Goal: Browse casually: Explore the website without a specific task or goal

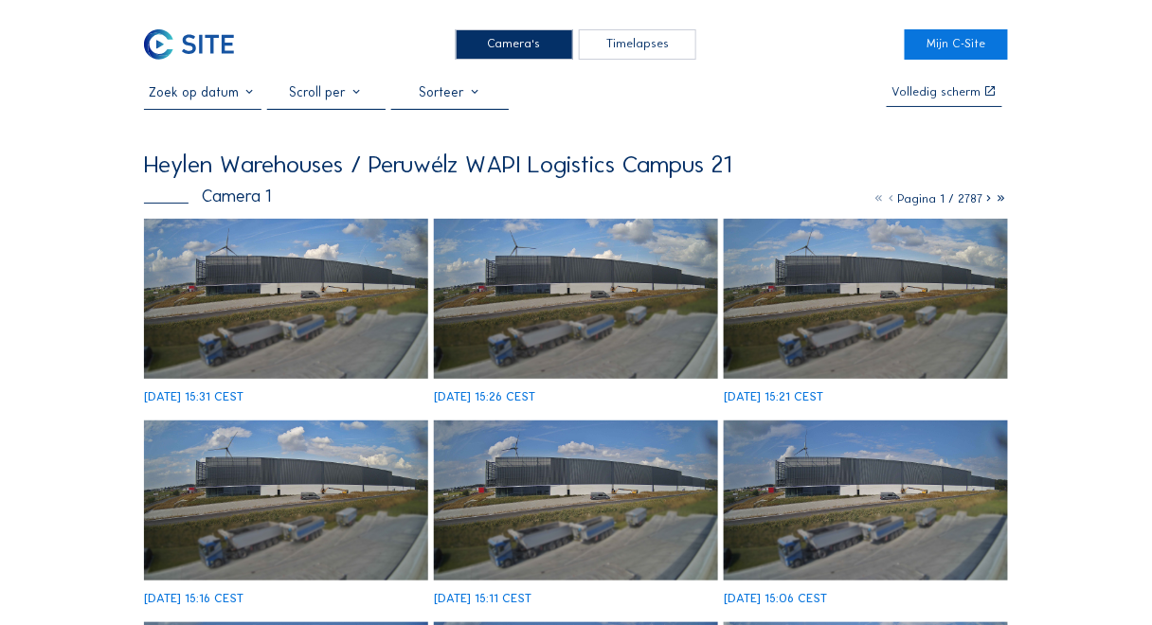
click at [254, 261] on img at bounding box center [286, 299] width 284 height 160
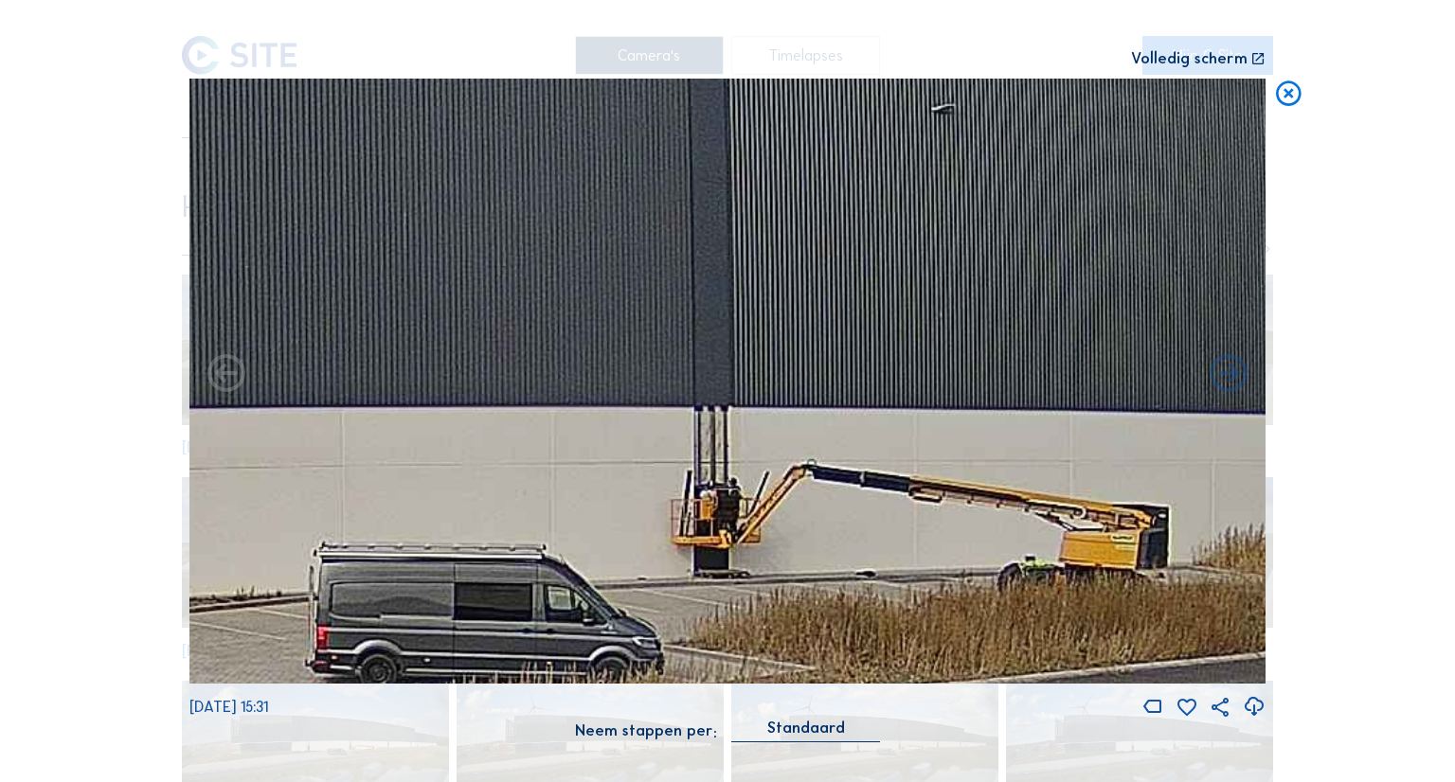
drag, startPoint x: 702, startPoint y: 332, endPoint x: 630, endPoint y: 450, distance: 137.7
click at [620, 559] on img at bounding box center [727, 381] width 1076 height 605
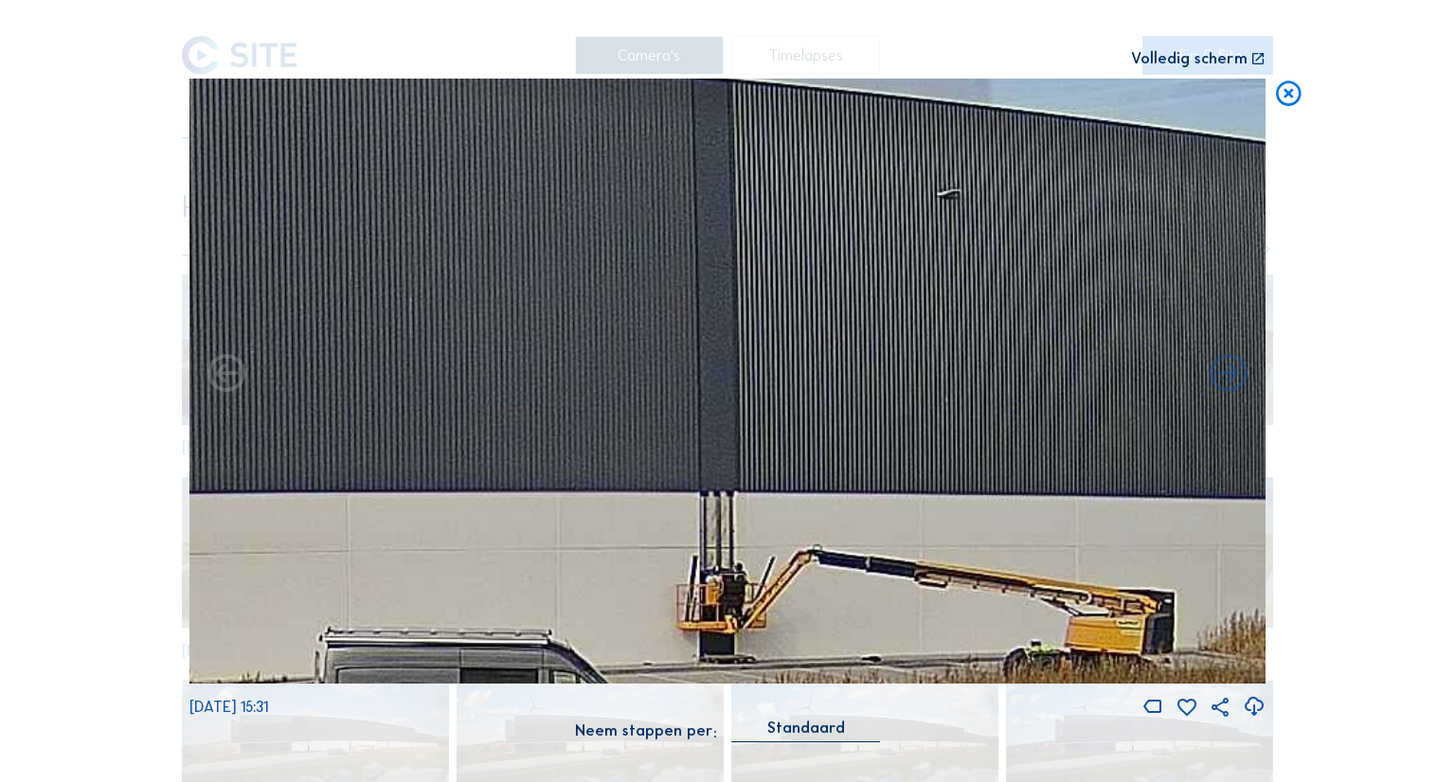
drag, startPoint x: 639, startPoint y: 417, endPoint x: 688, endPoint y: 353, distance: 79.7
click at [688, 353] on img at bounding box center [727, 381] width 1076 height 605
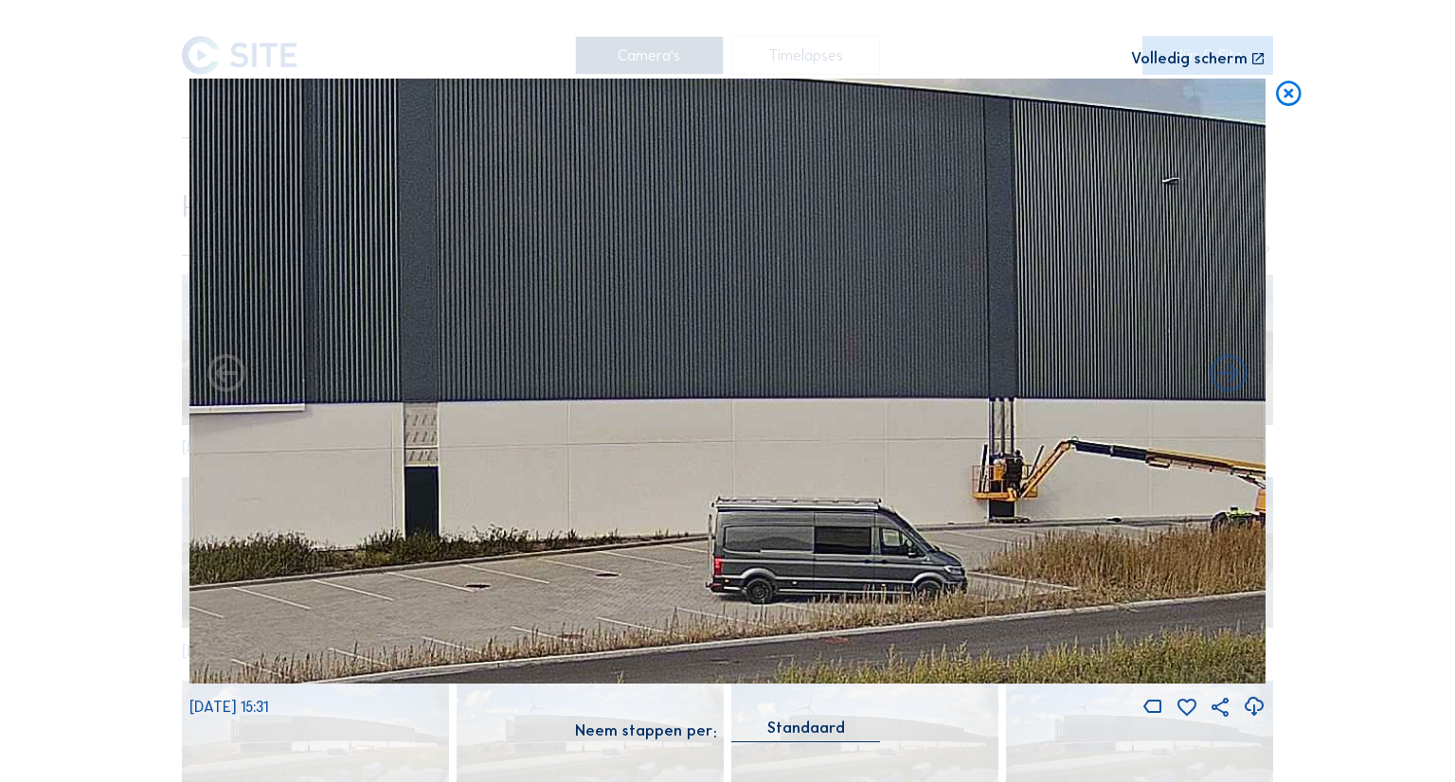
drag, startPoint x: 680, startPoint y: 387, endPoint x: 909, endPoint y: 313, distance: 240.8
click at [931, 311] on img at bounding box center [727, 381] width 1076 height 605
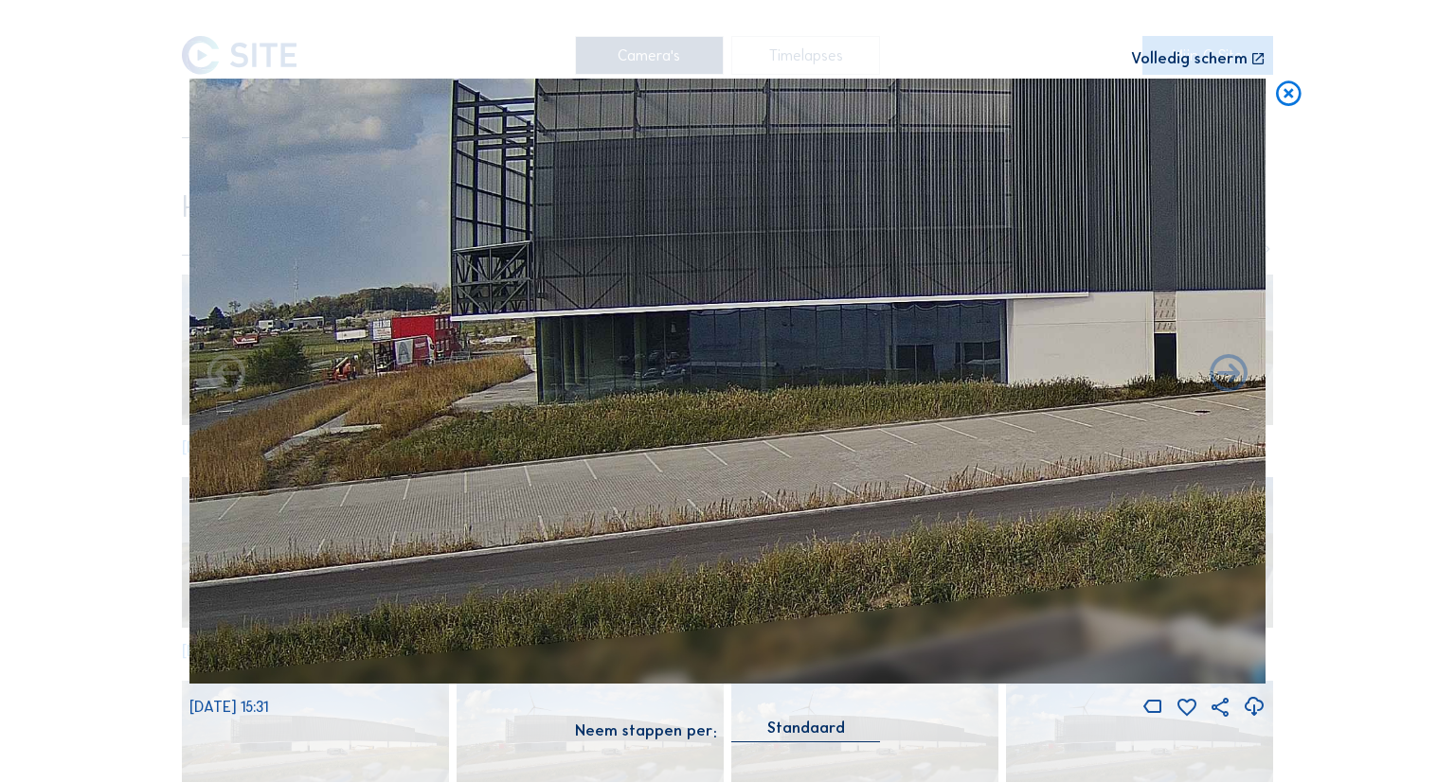
drag, startPoint x: 487, startPoint y: 364, endPoint x: 1119, endPoint y: 295, distance: 636.4
click at [1119, 295] on img at bounding box center [727, 381] width 1076 height 605
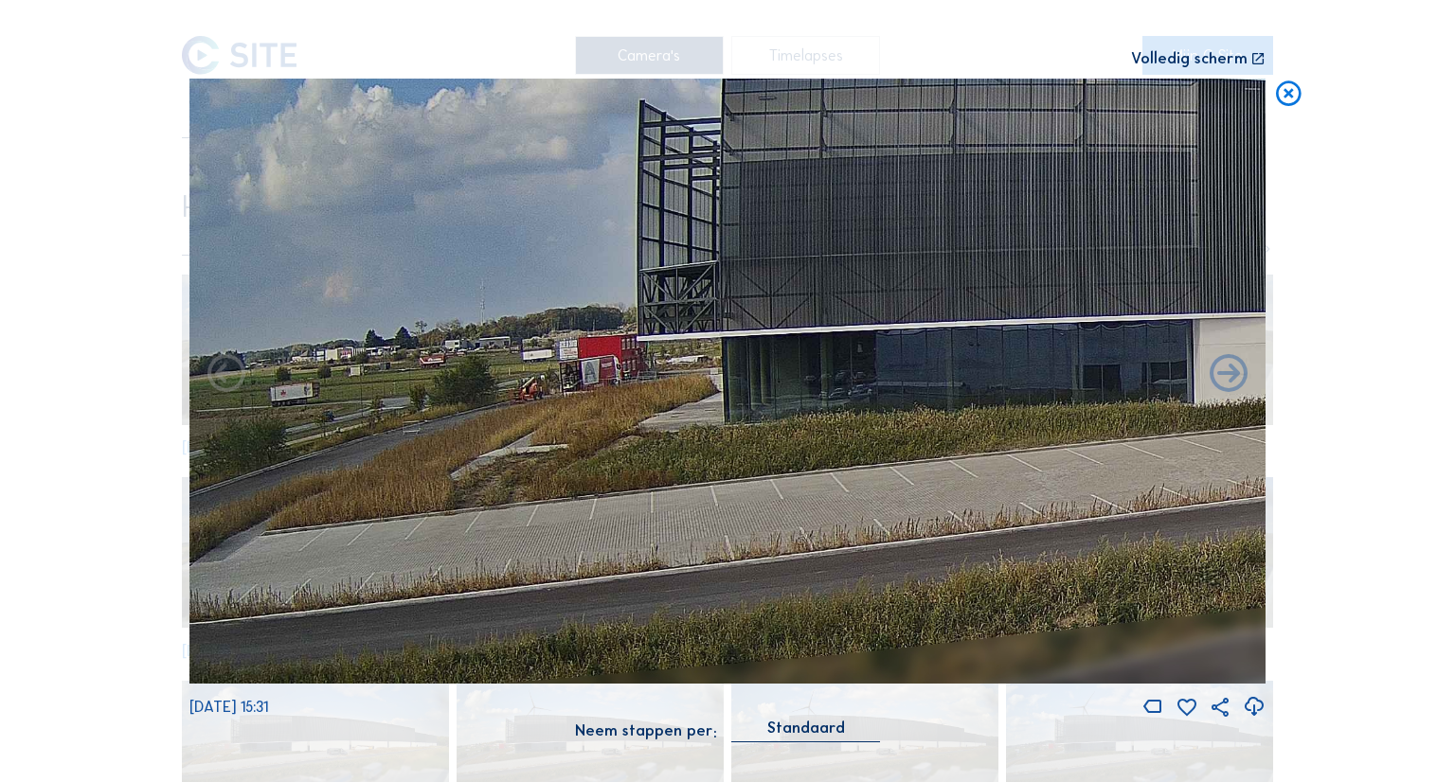
drag, startPoint x: 636, startPoint y: 337, endPoint x: 692, endPoint y: 355, distance: 58.7
click at [849, 355] on img at bounding box center [727, 381] width 1076 height 605
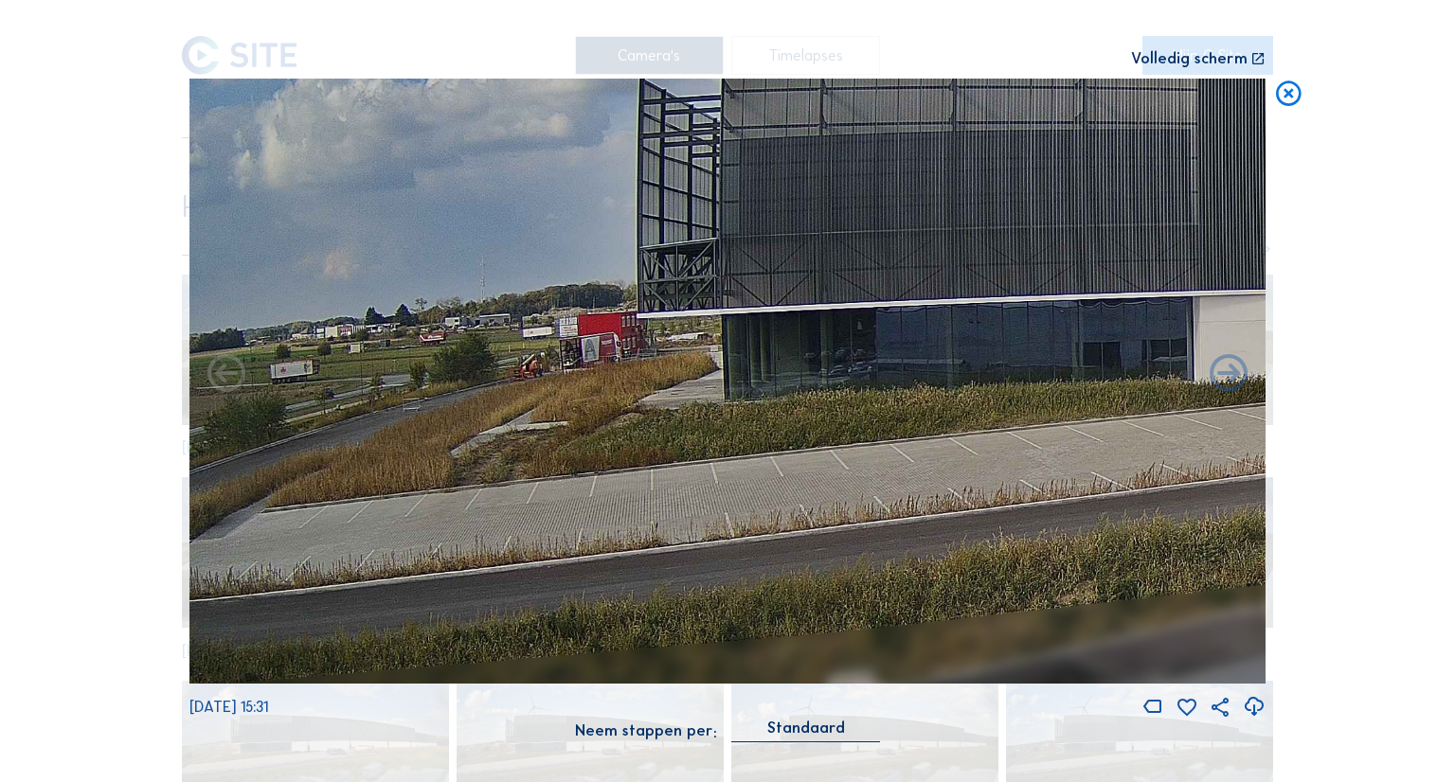
drag, startPoint x: 584, startPoint y: 356, endPoint x: 794, endPoint y: 335, distance: 210.3
click at [794, 335] on img at bounding box center [727, 381] width 1076 height 605
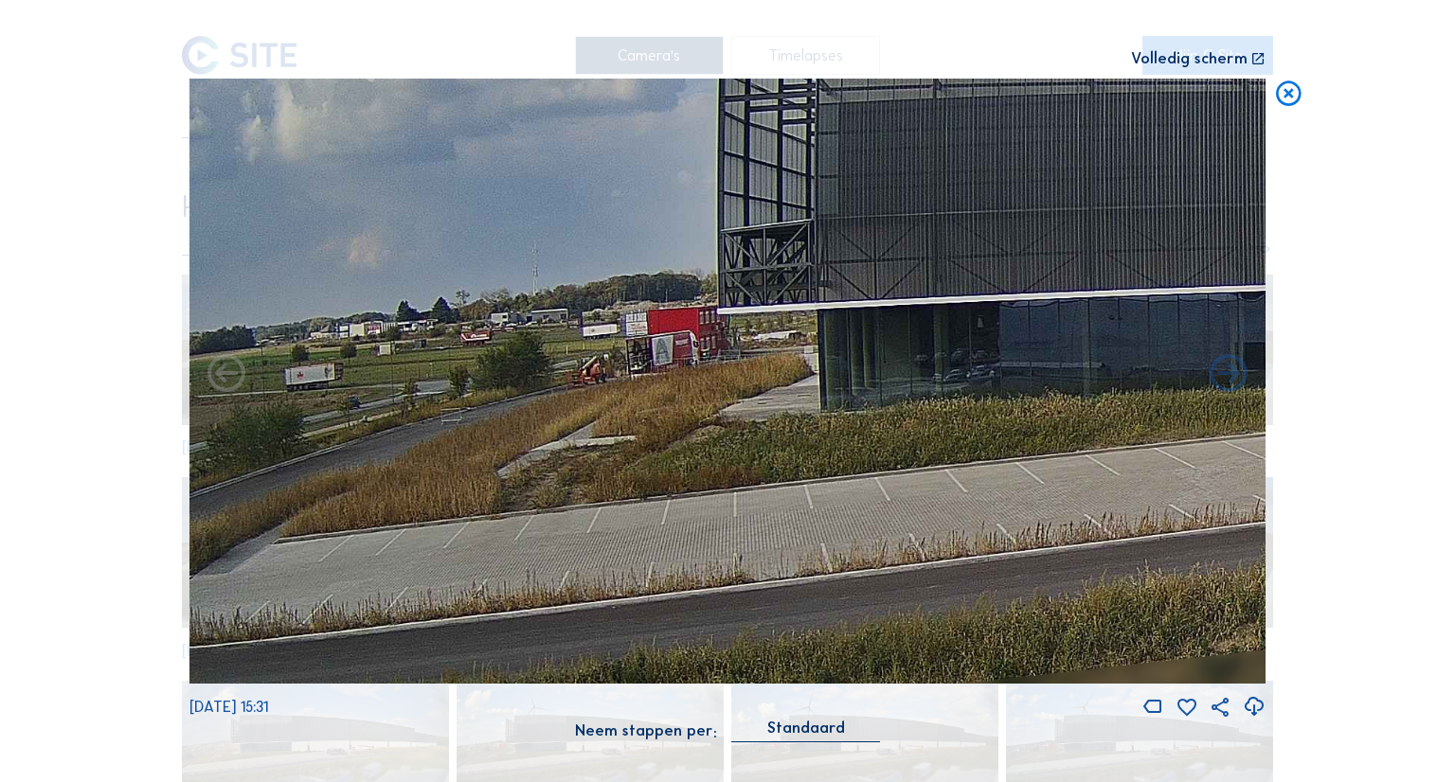
drag, startPoint x: 554, startPoint y: 371, endPoint x: 1168, endPoint y: 350, distance: 614.1
click at [1151, 350] on img at bounding box center [727, 381] width 1076 height 605
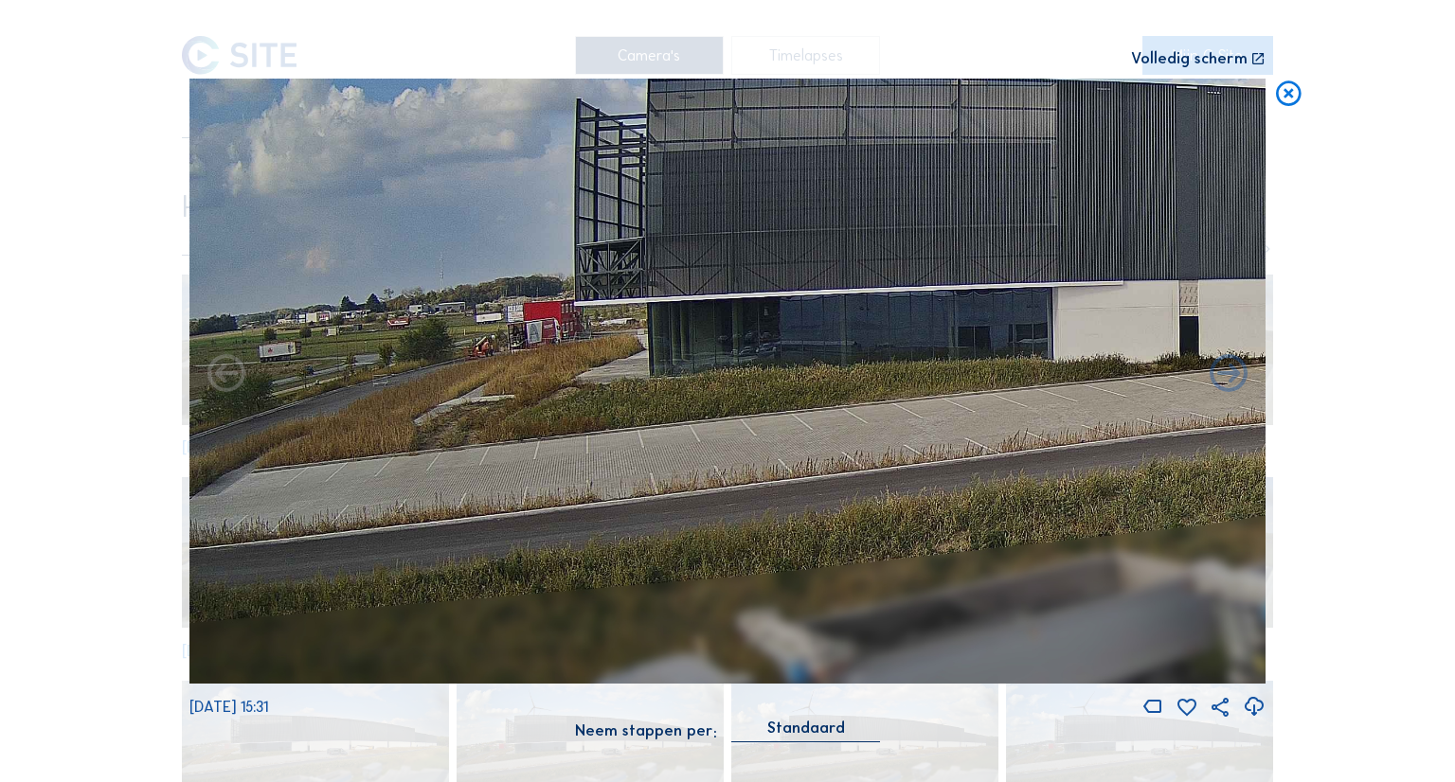
drag, startPoint x: 481, startPoint y: 415, endPoint x: 928, endPoint y: 397, distance: 447.4
click at [928, 397] on img at bounding box center [727, 381] width 1076 height 605
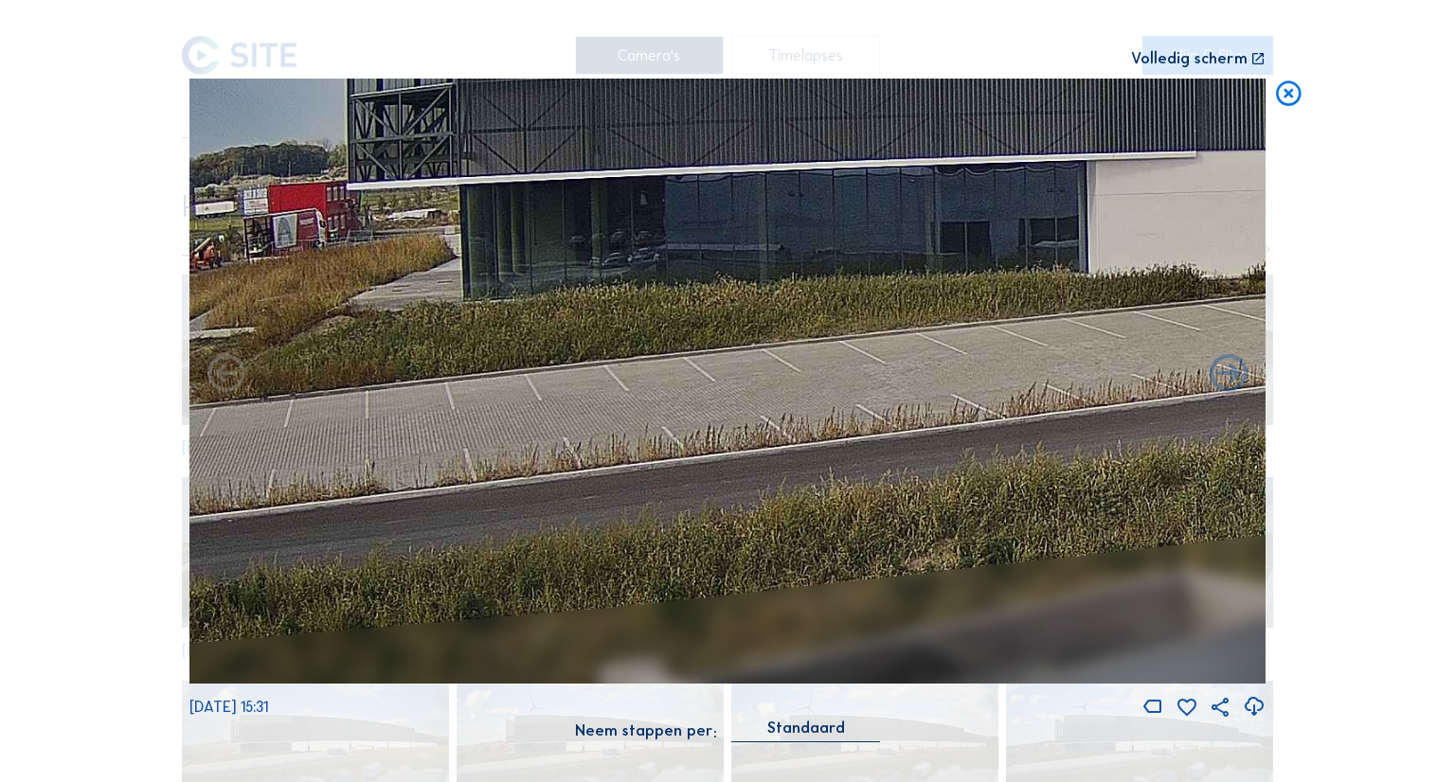
drag, startPoint x: 810, startPoint y: 361, endPoint x: 510, endPoint y: 323, distance: 301.7
click at [510, 323] on img at bounding box center [727, 381] width 1076 height 605
drag, startPoint x: 925, startPoint y: 309, endPoint x: 577, endPoint y: 340, distance: 349.9
click at [577, 340] on img at bounding box center [727, 381] width 1076 height 605
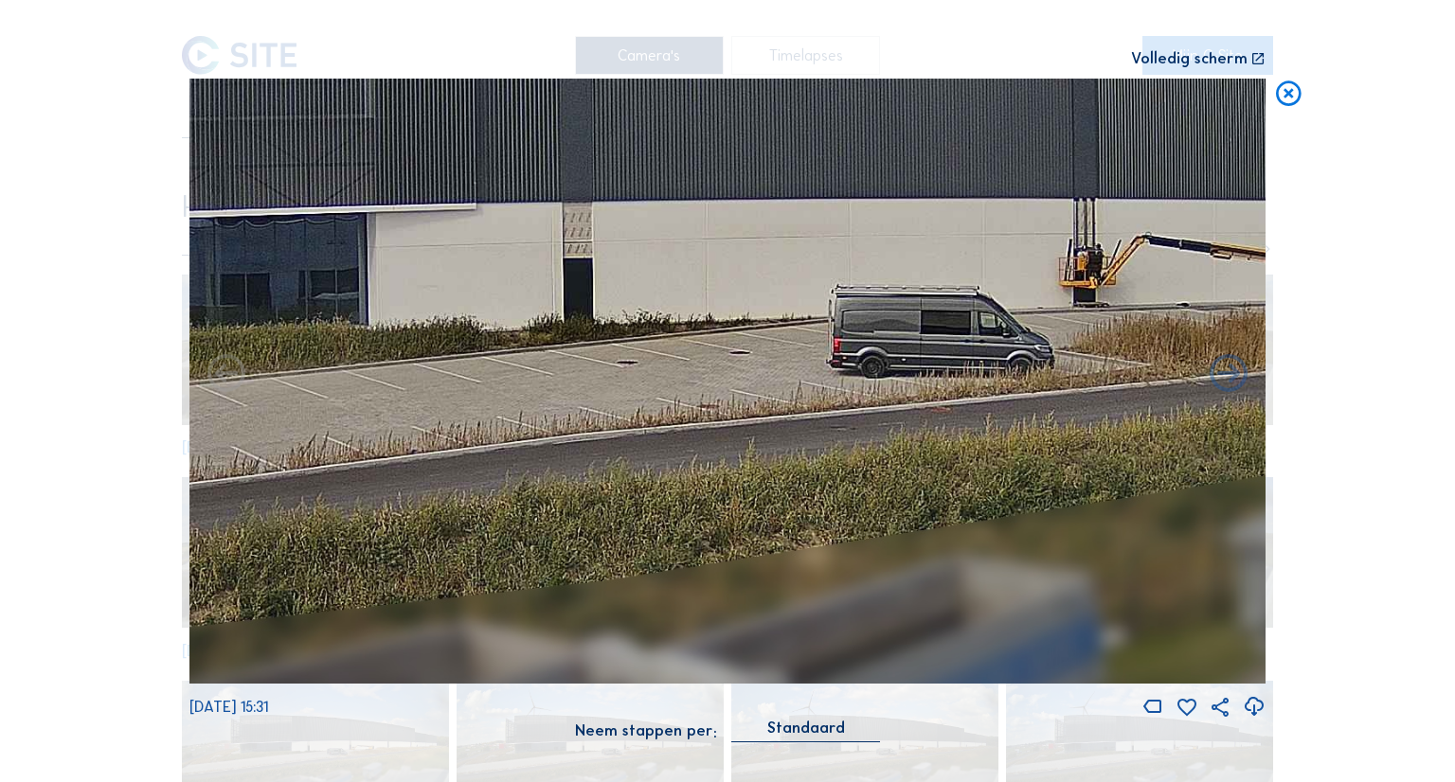
drag, startPoint x: 966, startPoint y: 321, endPoint x: 520, endPoint y: 341, distance: 446.5
click at [521, 341] on img at bounding box center [727, 381] width 1076 height 605
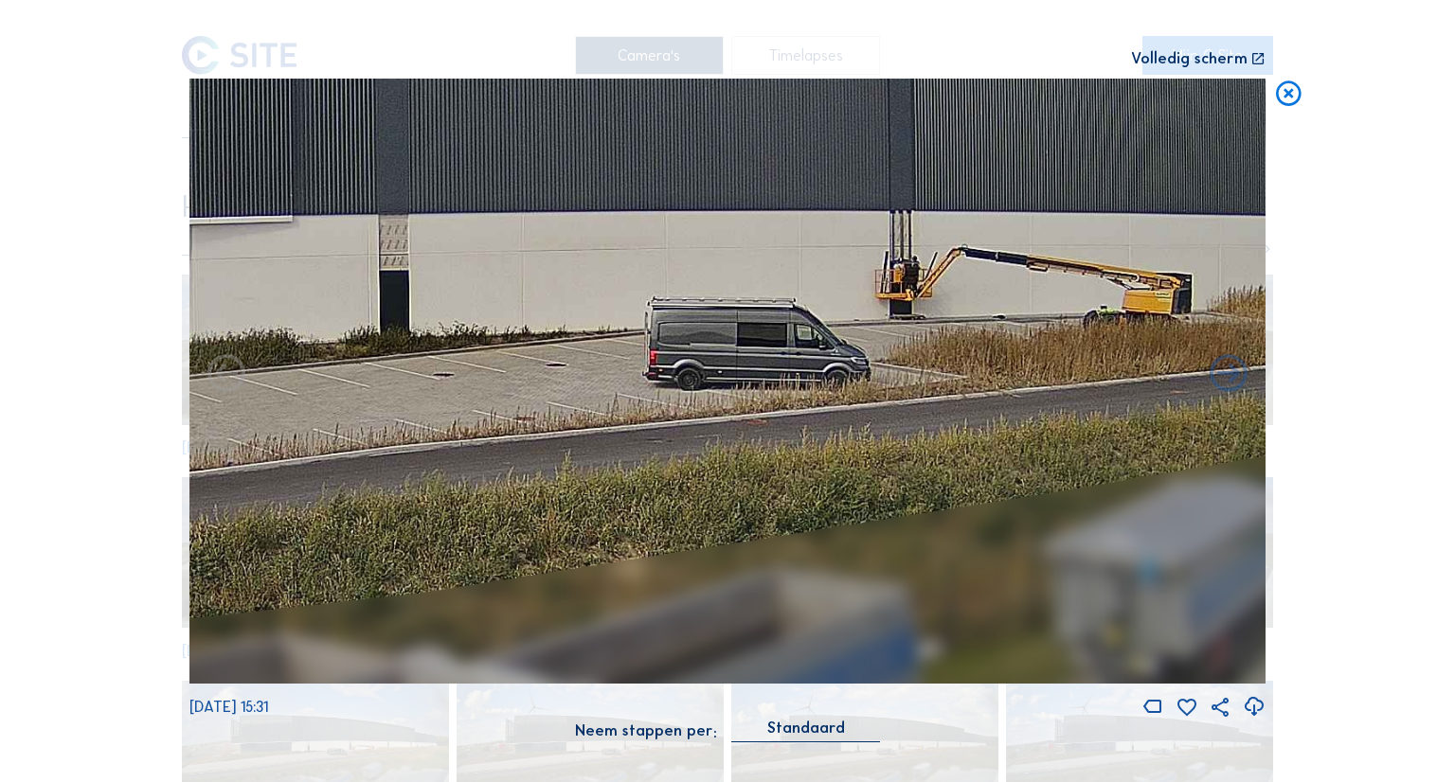
drag, startPoint x: 816, startPoint y: 335, endPoint x: 586, endPoint y: 352, distance: 230.8
click at [547, 360] on img at bounding box center [727, 381] width 1076 height 605
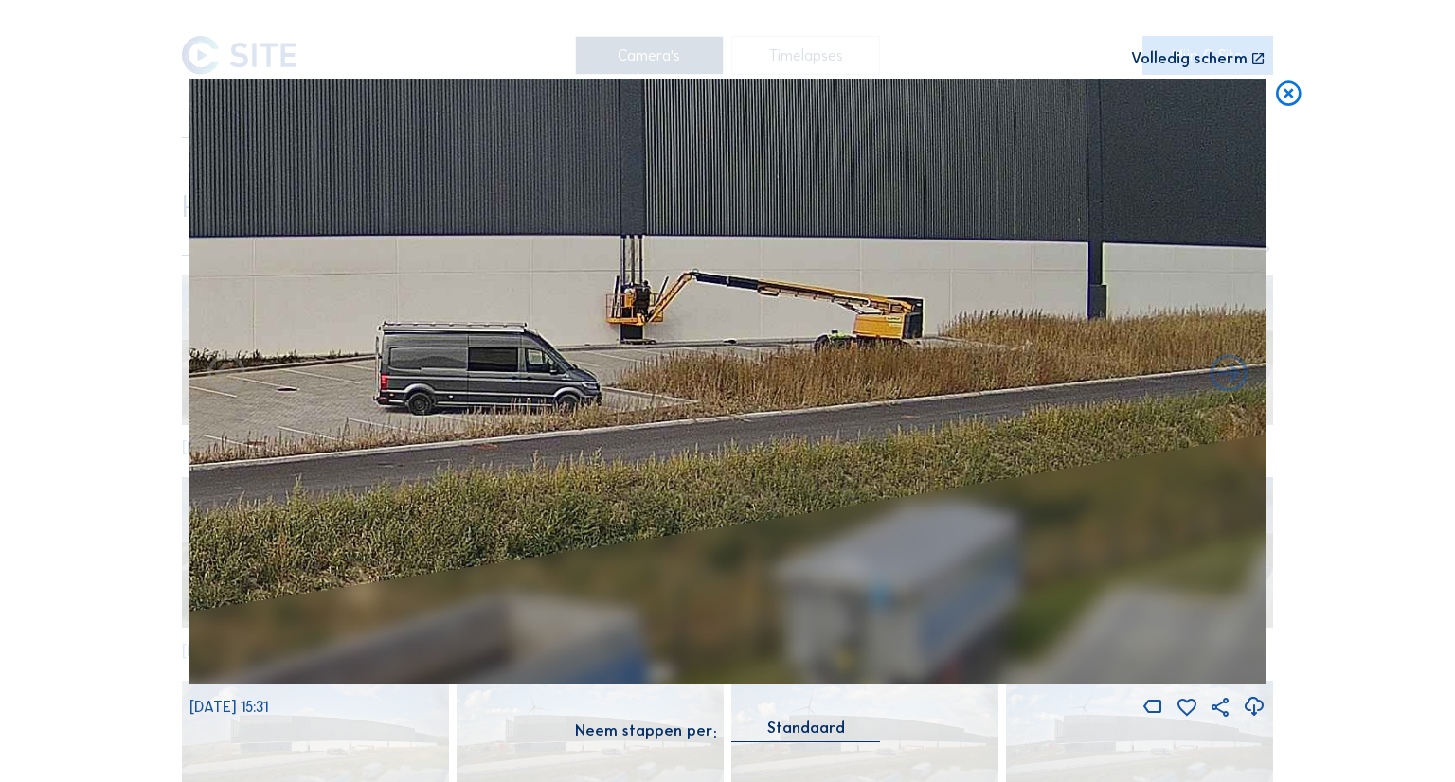
drag, startPoint x: 799, startPoint y: 343, endPoint x: 705, endPoint y: 385, distance: 103.5
click at [439, 398] on img at bounding box center [727, 381] width 1076 height 605
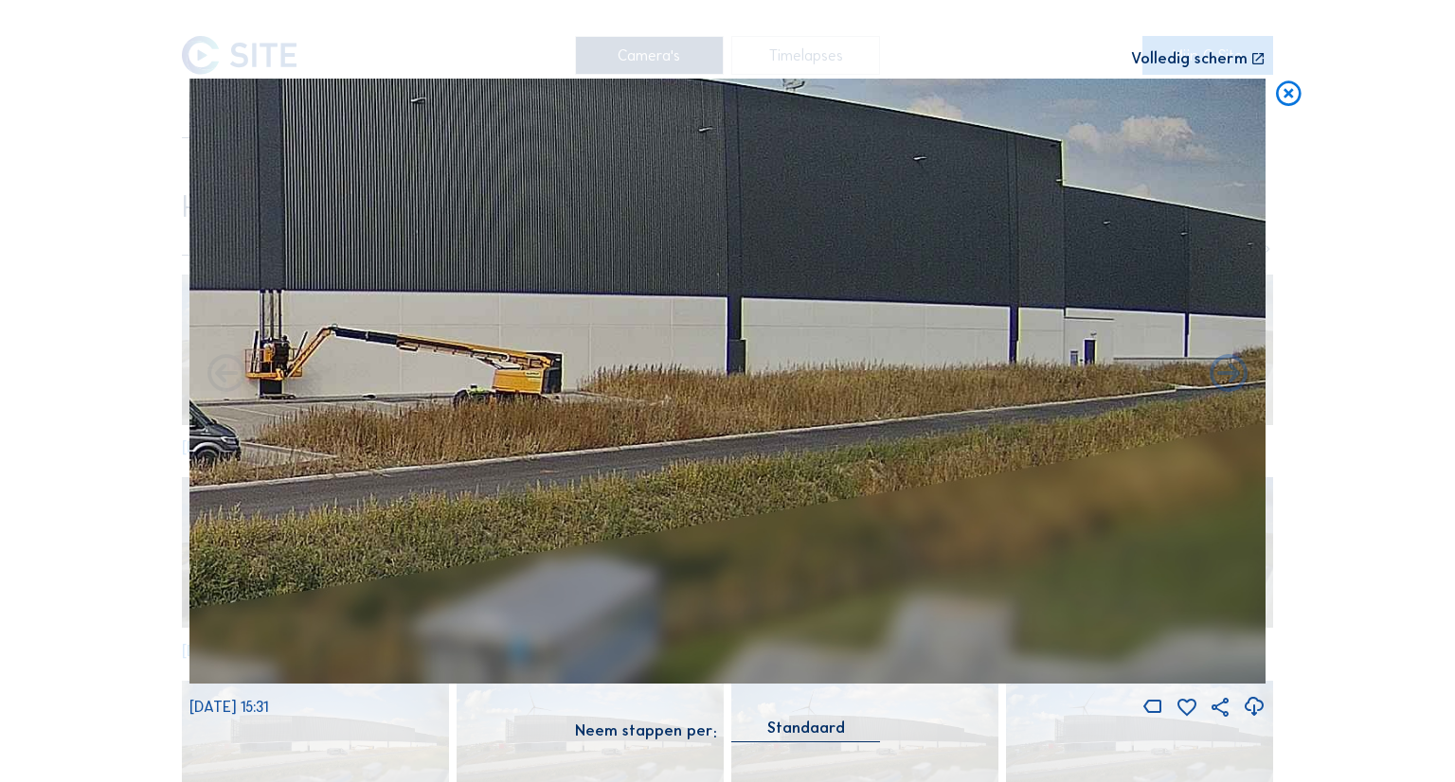
drag, startPoint x: 528, startPoint y: 386, endPoint x: 655, endPoint y: 377, distance: 128.2
click at [517, 386] on img at bounding box center [727, 381] width 1076 height 605
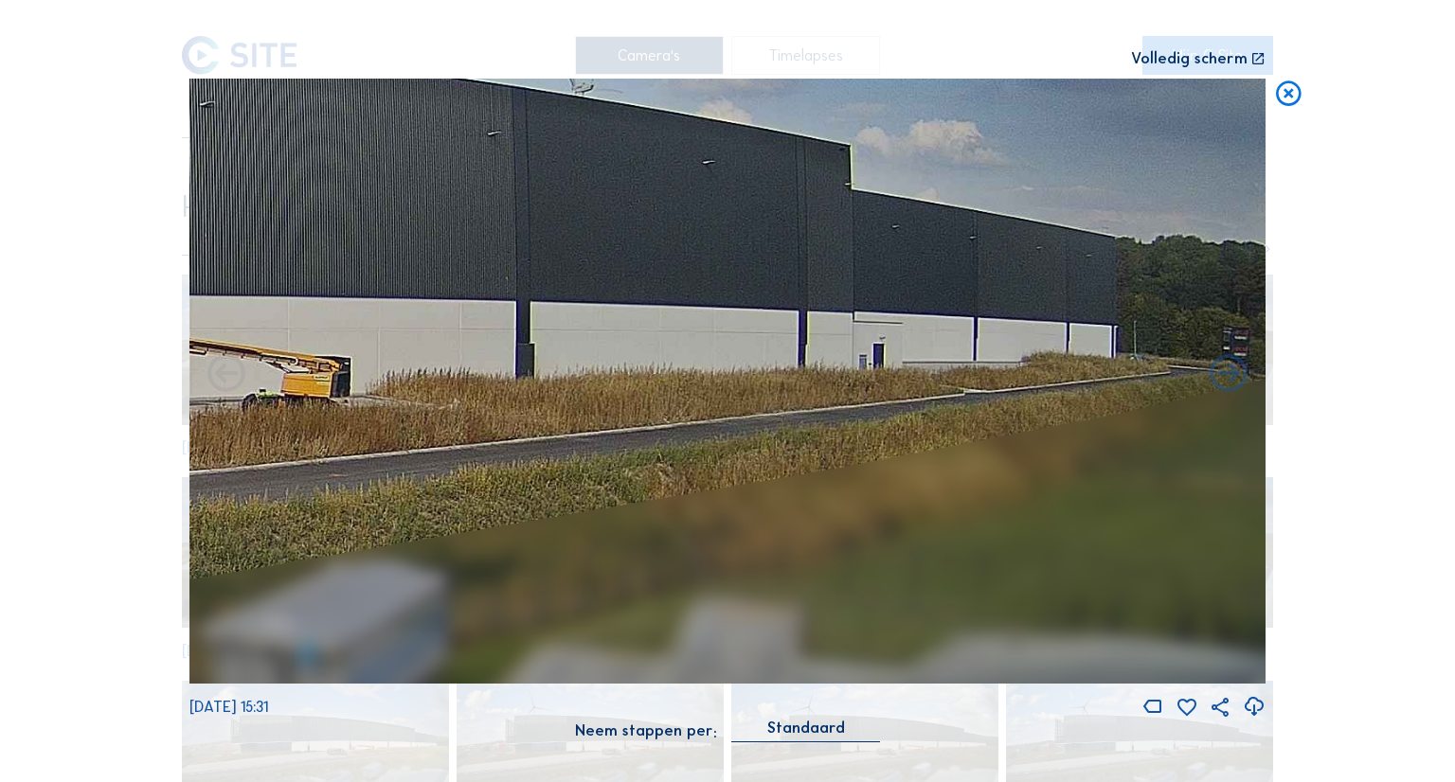
drag, startPoint x: 724, startPoint y: 377, endPoint x: 561, endPoint y: 387, distance: 163.2
click at [542, 392] on img at bounding box center [727, 381] width 1076 height 605
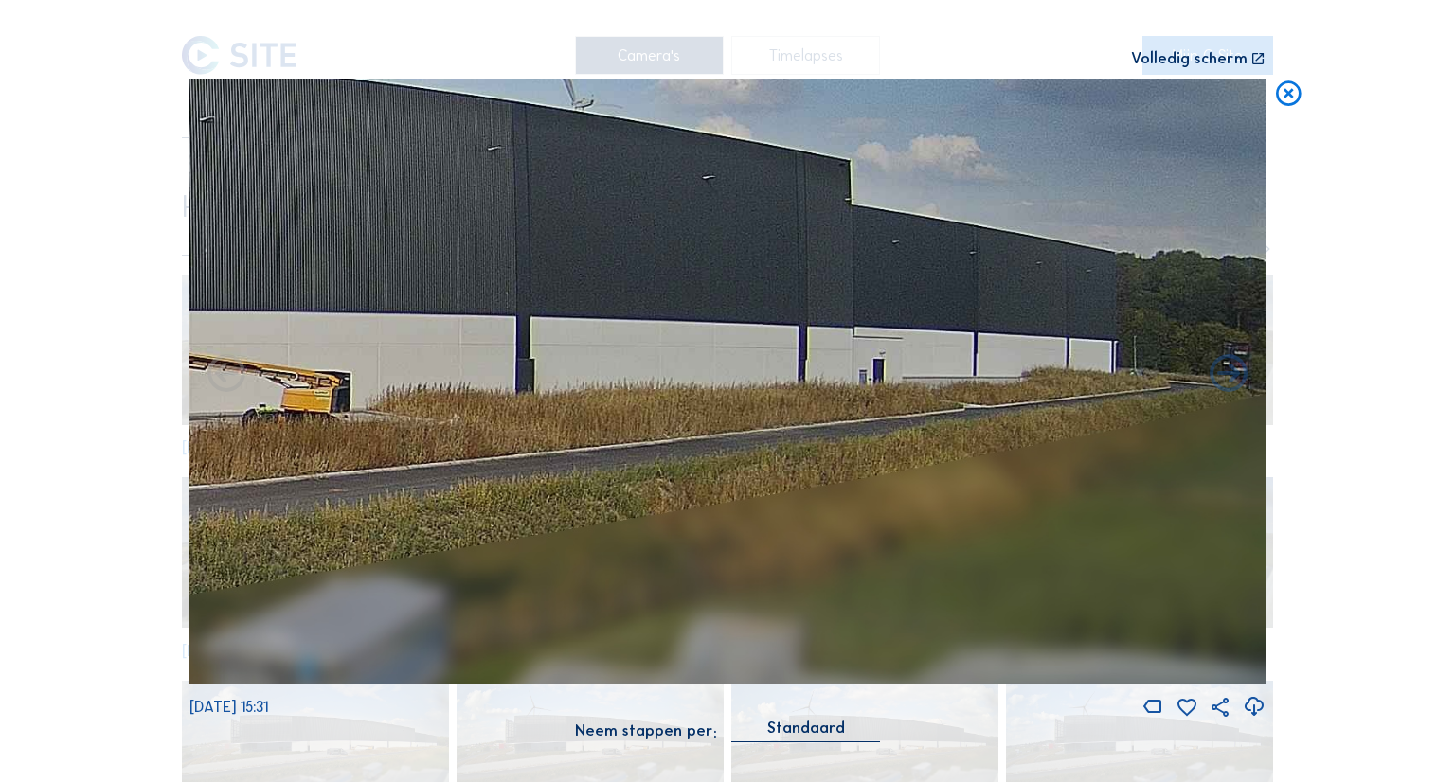
click at [1151, 98] on icon at bounding box center [1288, 94] width 30 height 31
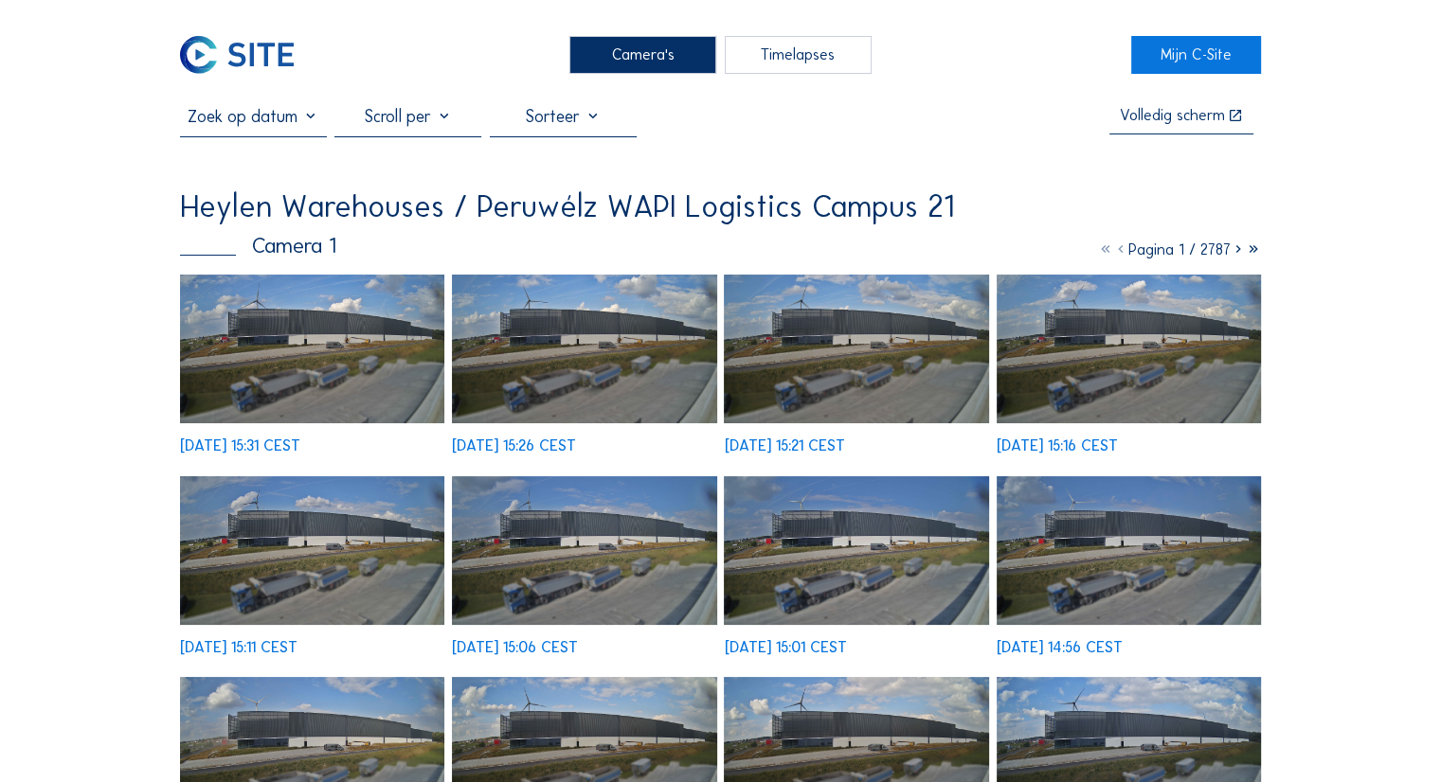
click at [656, 353] on img at bounding box center [584, 349] width 264 height 149
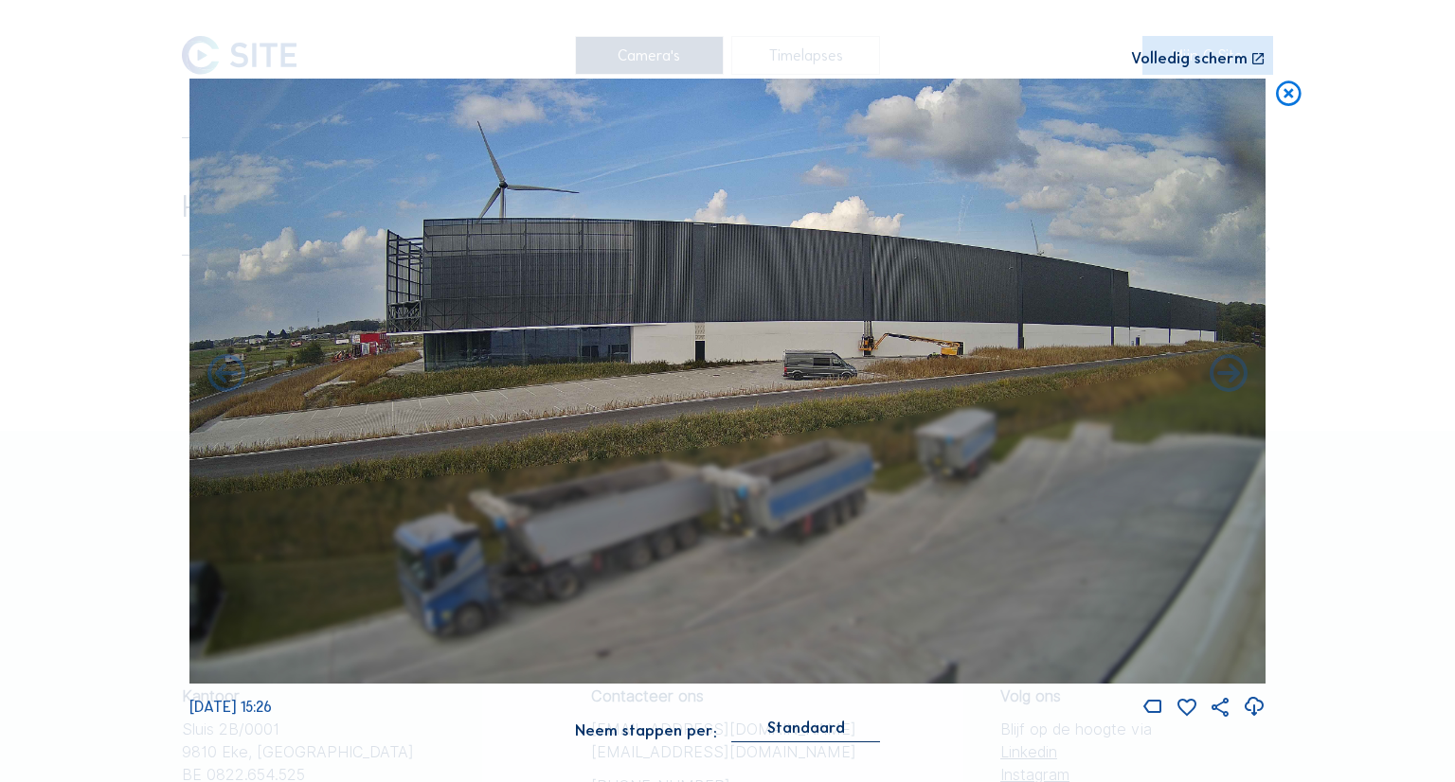
click at [1151, 99] on icon at bounding box center [1288, 94] width 30 height 31
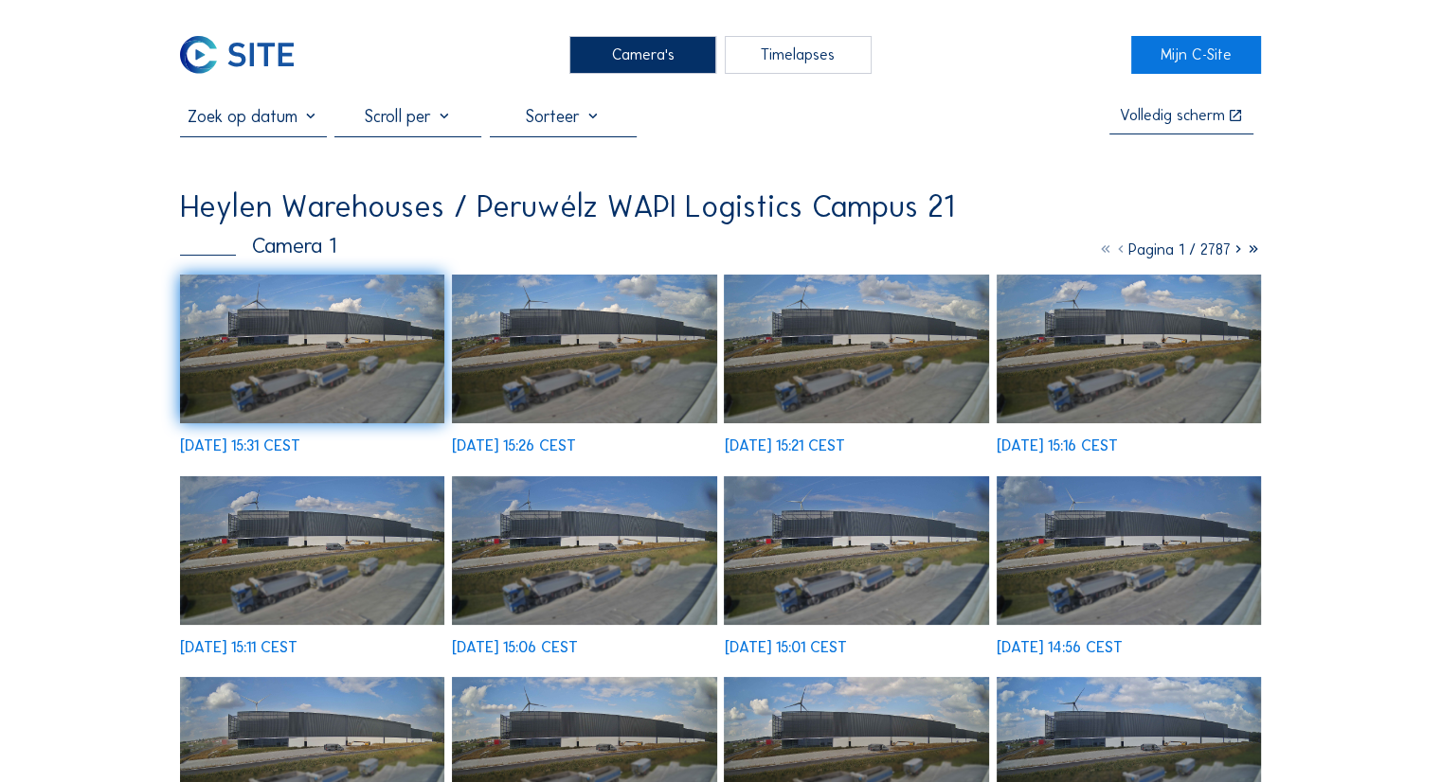
click at [1109, 319] on img at bounding box center [1128, 349] width 264 height 149
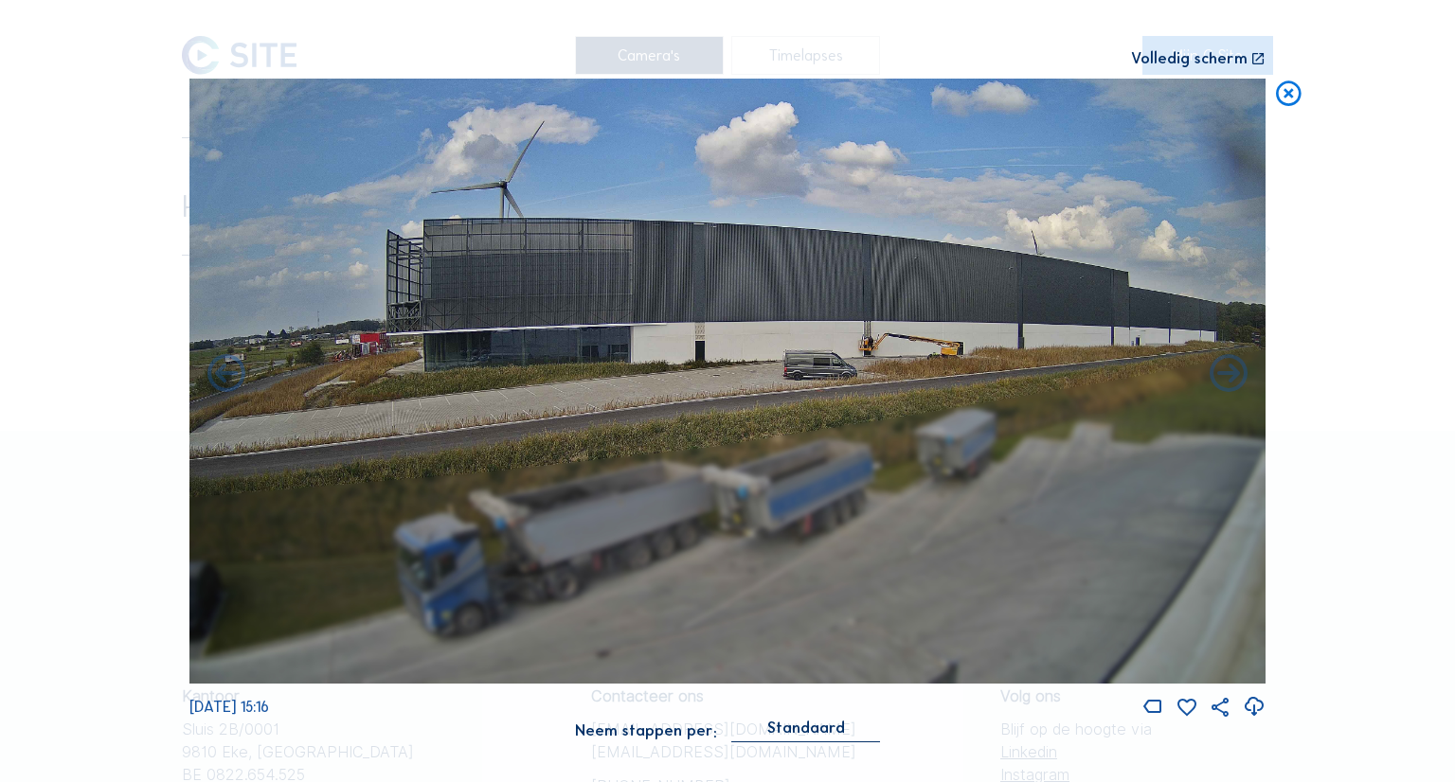
click at [1151, 96] on icon at bounding box center [1288, 94] width 30 height 31
